Goal: Task Accomplishment & Management: Manage account settings

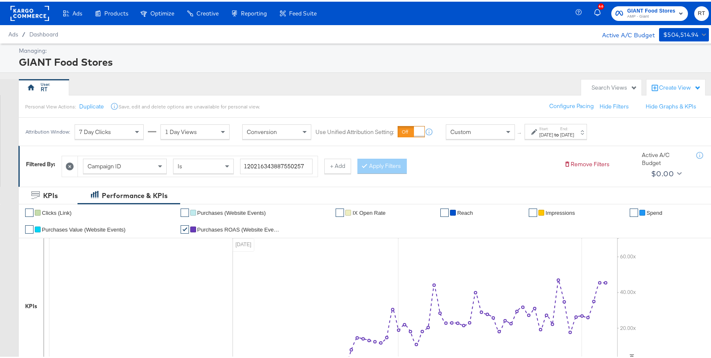
click at [3, 7] on div "Ads Ads Dashboard Main dashboard for Media Buying. New Campaign Create a new ca…" at bounding box center [161, 11] width 323 height 23
click at [24, 13] on rect at bounding box center [29, 11] width 39 height 15
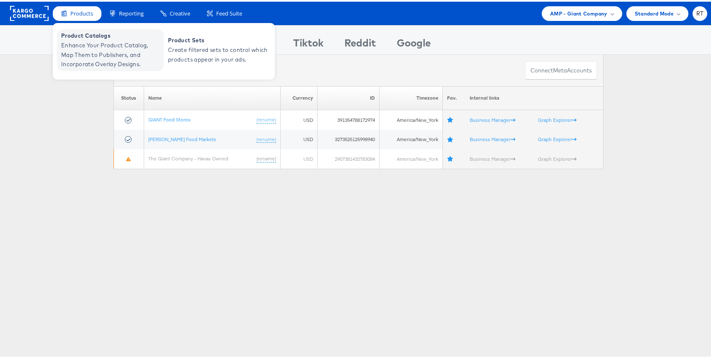
click at [79, 52] on span "Enhance Your Product Catalog, Map Them to Publishers, and Incorporate Overlay D…" at bounding box center [111, 53] width 101 height 28
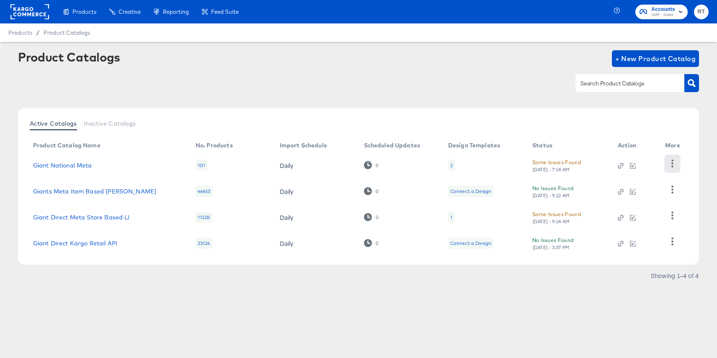
click at [670, 160] on icon "button" at bounding box center [673, 164] width 8 height 8
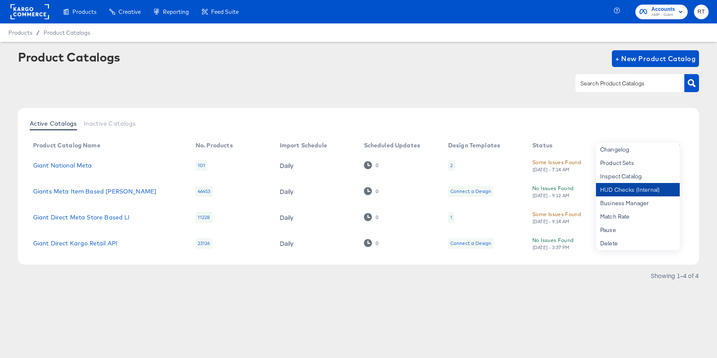
click at [655, 185] on div "HUD Checks (Internal)" at bounding box center [638, 189] width 84 height 13
click at [653, 10] on span "Accounts" at bounding box center [664, 9] width 24 height 9
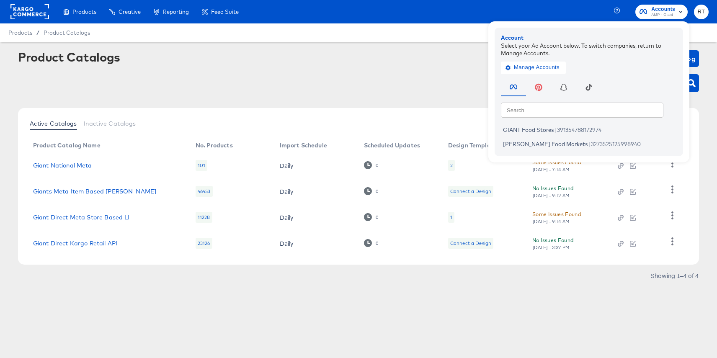
click at [595, 8] on div "Products Creative Reporting Feed Suite Accounts AMP - Giant Account Select your…" at bounding box center [358, 11] width 717 height 23
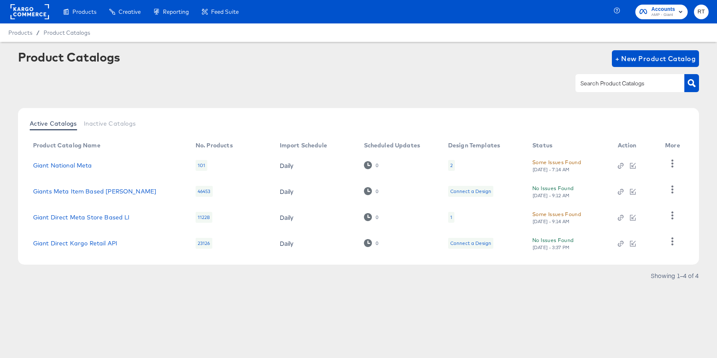
click at [43, 13] on rect at bounding box center [29, 11] width 39 height 15
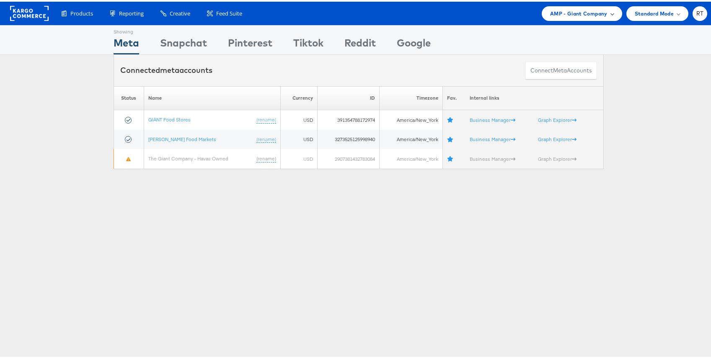
click at [581, 8] on span "AMP - Giant Company" at bounding box center [578, 12] width 57 height 9
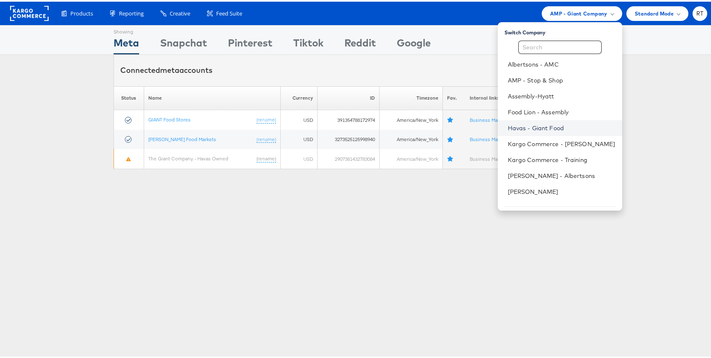
click at [566, 124] on link "Havas - Giant Food" at bounding box center [562, 126] width 108 height 8
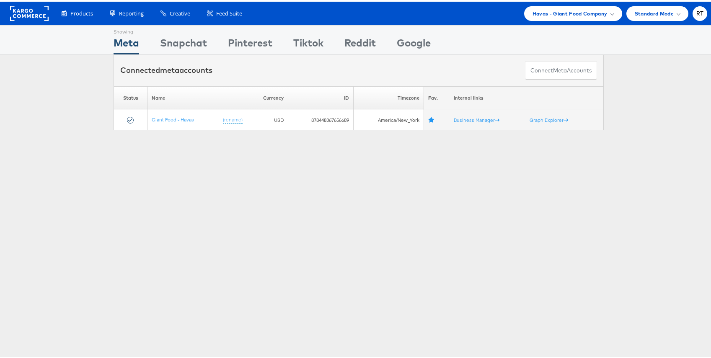
click at [159, 185] on div "Showing Meta Showing [GEOGRAPHIC_DATA] Showing Pinterest Showing Tiktok Showing…" at bounding box center [358, 232] width 717 height 419
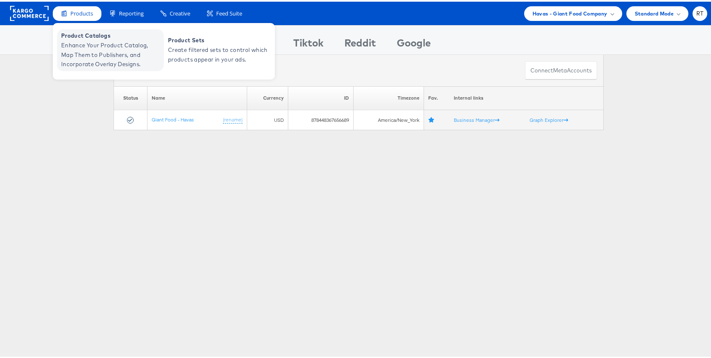
click at [91, 51] on span "Enhance Your Product Catalog, Map Them to Publishers, and Incorporate Overlay D…" at bounding box center [111, 53] width 101 height 28
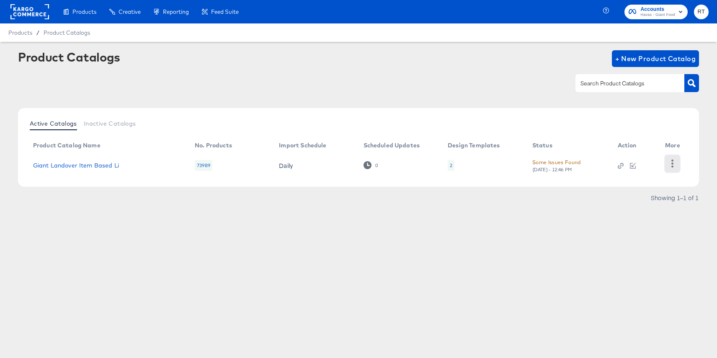
click at [673, 165] on icon "button" at bounding box center [673, 164] width 8 height 8
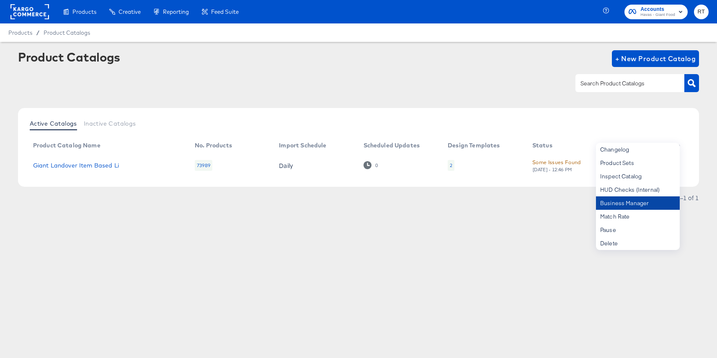
click at [639, 206] on div "Business Manager" at bounding box center [638, 203] width 84 height 13
click at [637, 190] on div "HUD Checks (Internal)" at bounding box center [638, 189] width 84 height 13
